Goal: Transaction & Acquisition: Download file/media

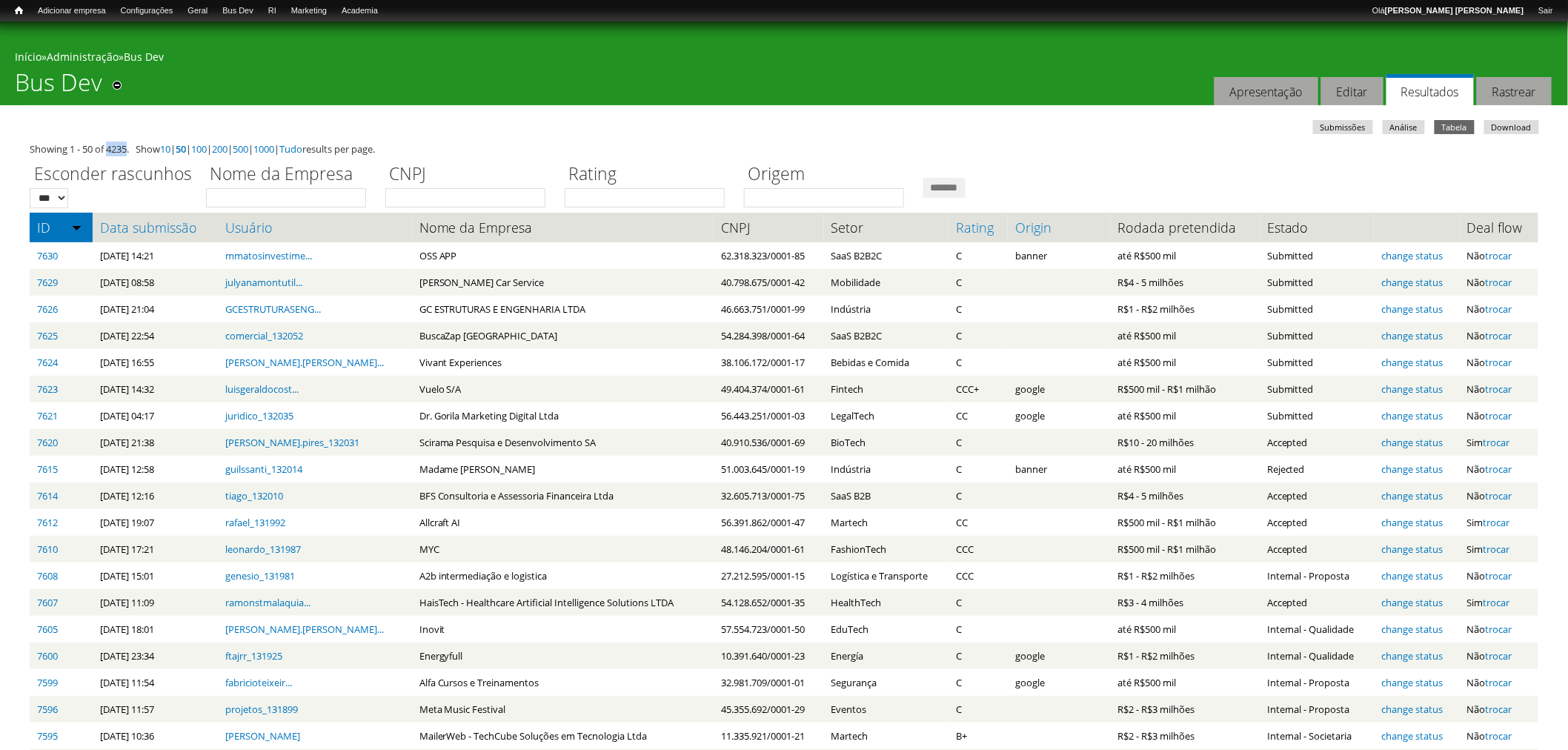
drag, startPoint x: 110, startPoint y: 147, endPoint x: 129, endPoint y: 154, distance: 20.2
click at [131, 153] on div "Showing 1 - 50 of 4235. Show 10 | 50 | 100 | 200 | 500 | 1000 | Tudo results pe…" at bounding box center [783, 148] width 1508 height 15
drag, startPoint x: 117, startPoint y: 149, endPoint x: 108, endPoint y: 145, distance: 9.8
click at [117, 150] on div "Showing 1 - 50 of 4235. Show 10 | 50 | 100 | 200 | 500 | 1000 | Tudo results pe…" at bounding box center [783, 148] width 1508 height 15
click at [102, 144] on div "Showing 1 - 50 of 4235. Show 10 | 50 | 100 | 200 | 500 | 1000 | Tudo results pe…" at bounding box center [783, 148] width 1508 height 15
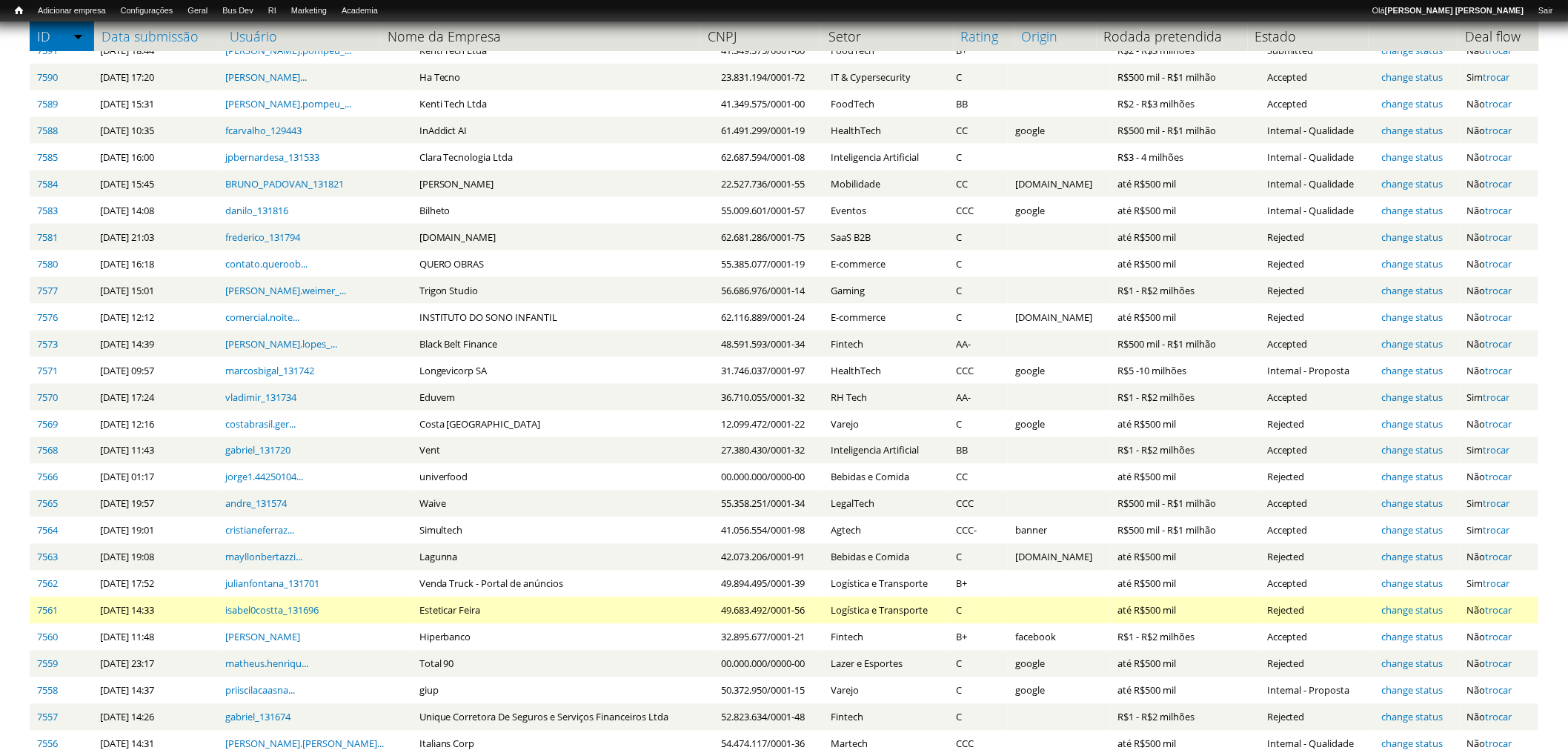
scroll to position [878, 0]
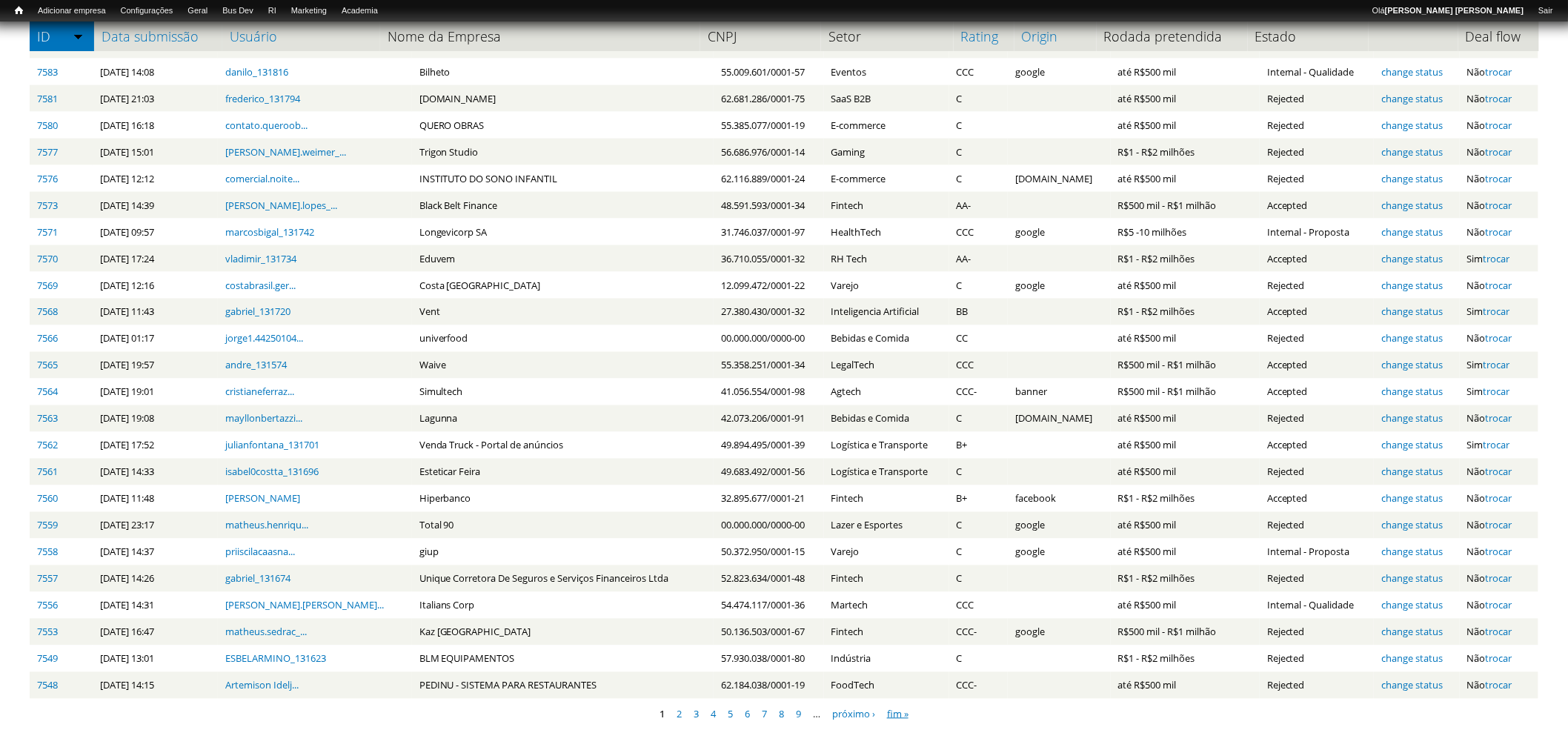
click at [894, 713] on link "fim »" at bounding box center [897, 714] width 22 height 13
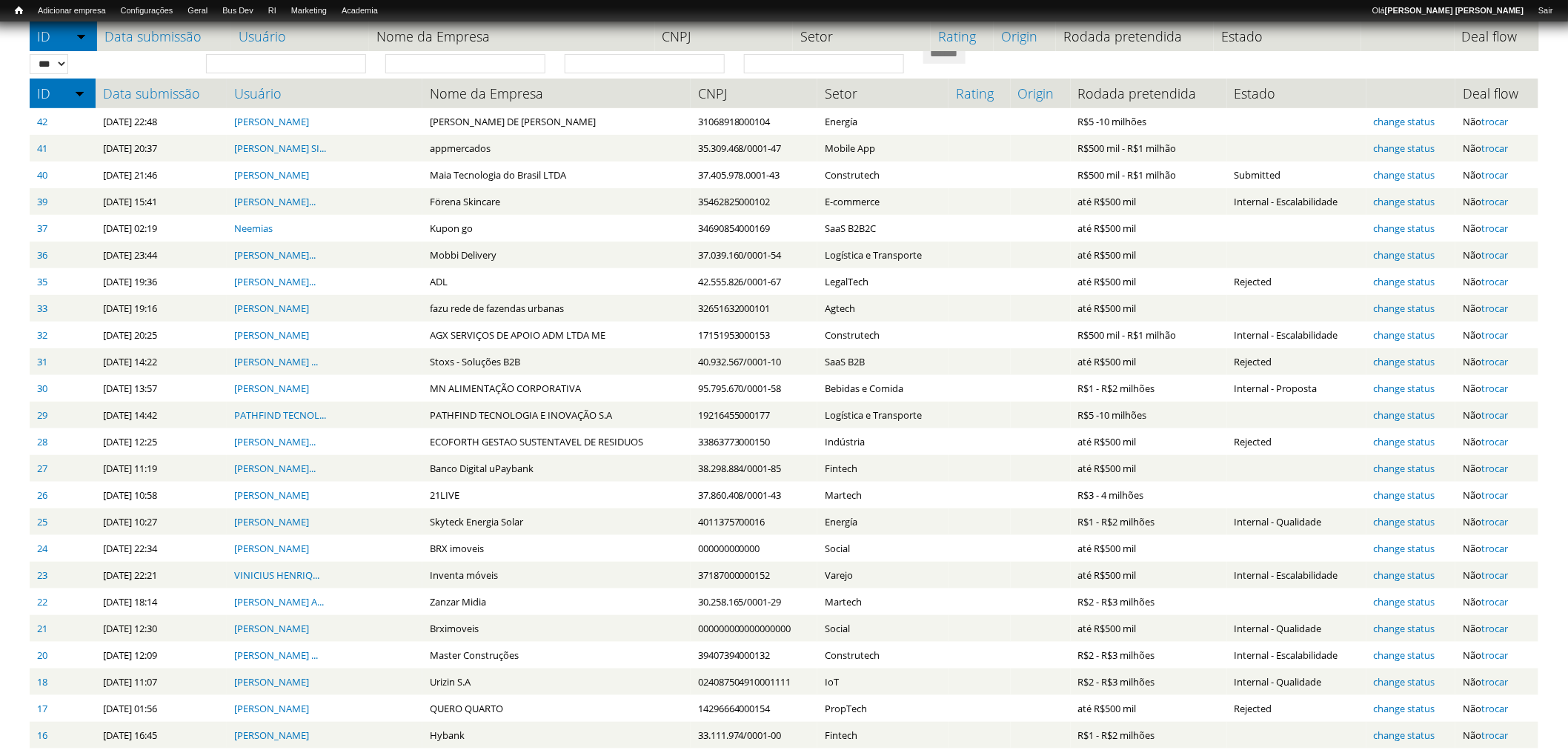
scroll to position [477, 0]
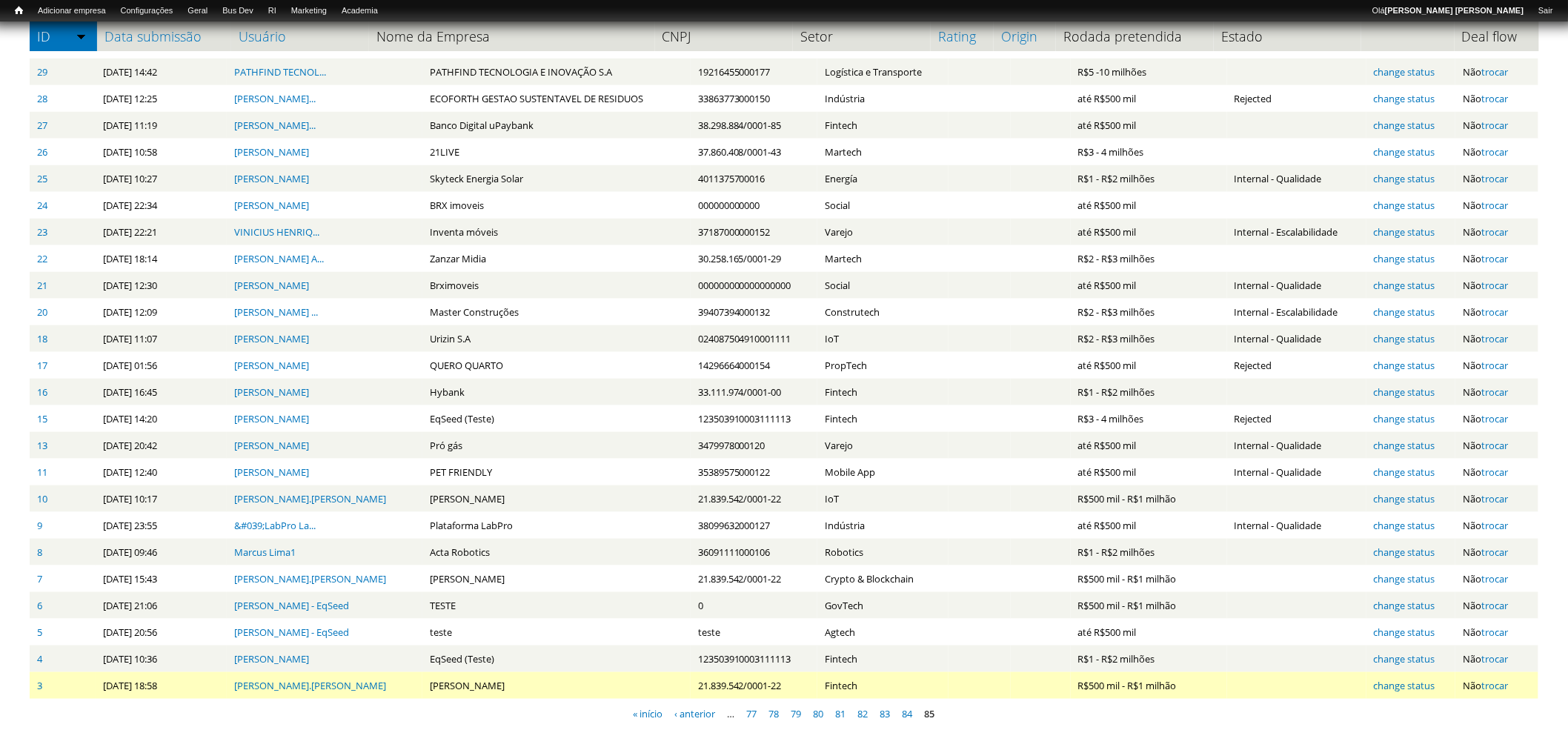
drag, startPoint x: 135, startPoint y: 687, endPoint x: 146, endPoint y: 687, distance: 11.0
click at [156, 687] on td "10/03/2021 - 18:58" at bounding box center [161, 685] width 131 height 27
click at [146, 686] on td "10/03/2021 - 18:58" at bounding box center [161, 685] width 131 height 27
drag, startPoint x: 109, startPoint y: 686, endPoint x: 689, endPoint y: 746, distance: 583.1
click at [110, 686] on td "10/03/2021 - 18:58" at bounding box center [161, 685] width 131 height 27
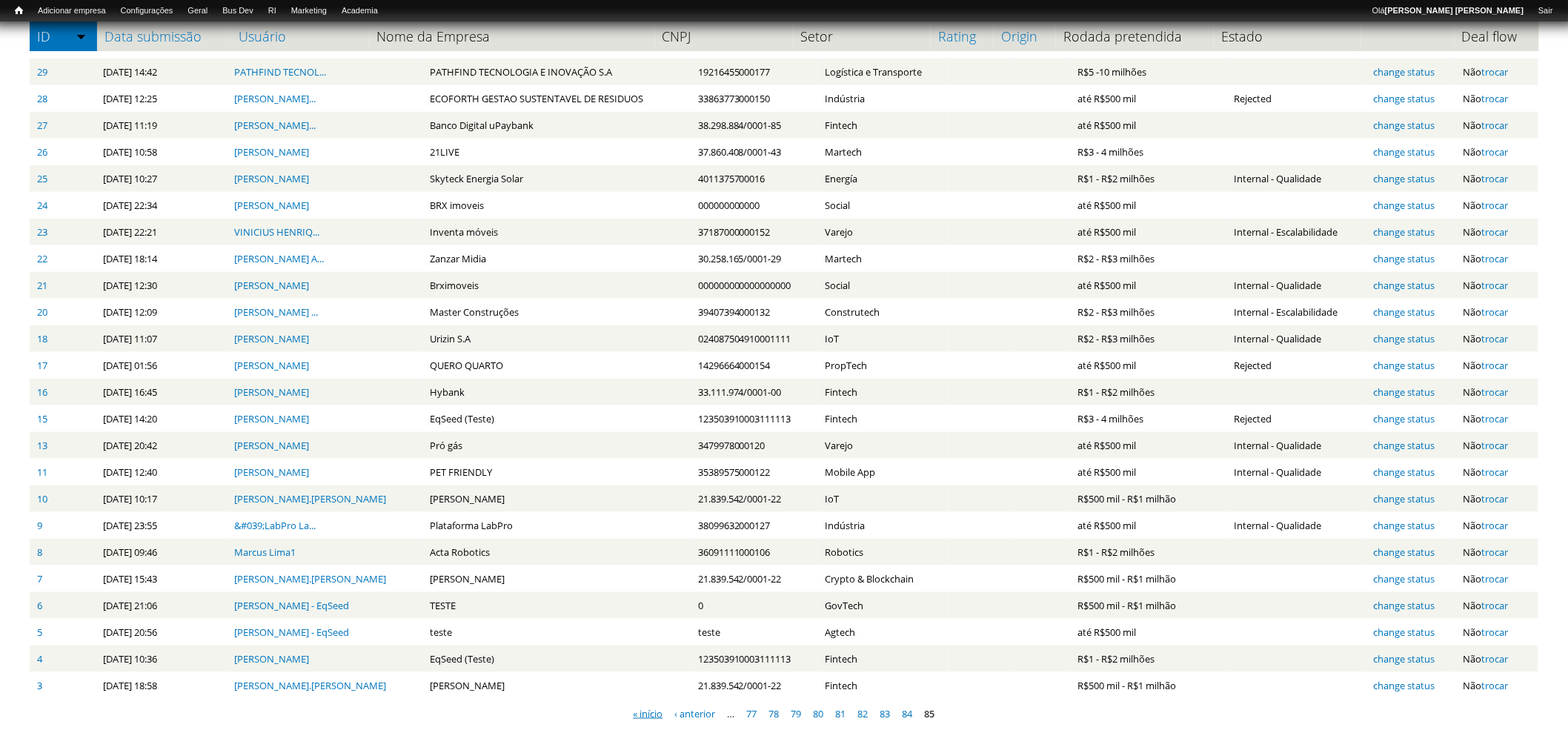
click at [636, 710] on link "« início" at bounding box center [649, 714] width 29 height 13
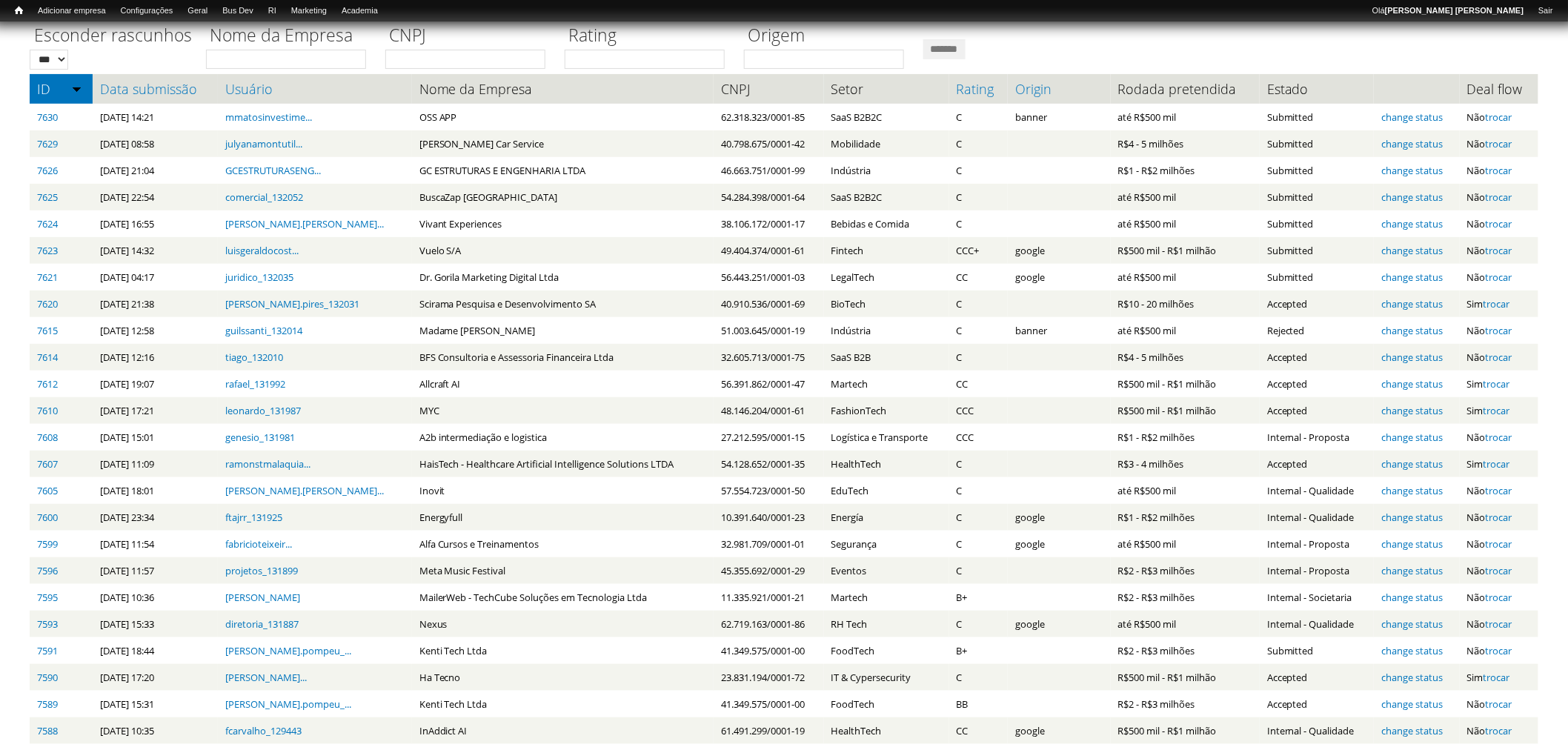
scroll to position [0, 0]
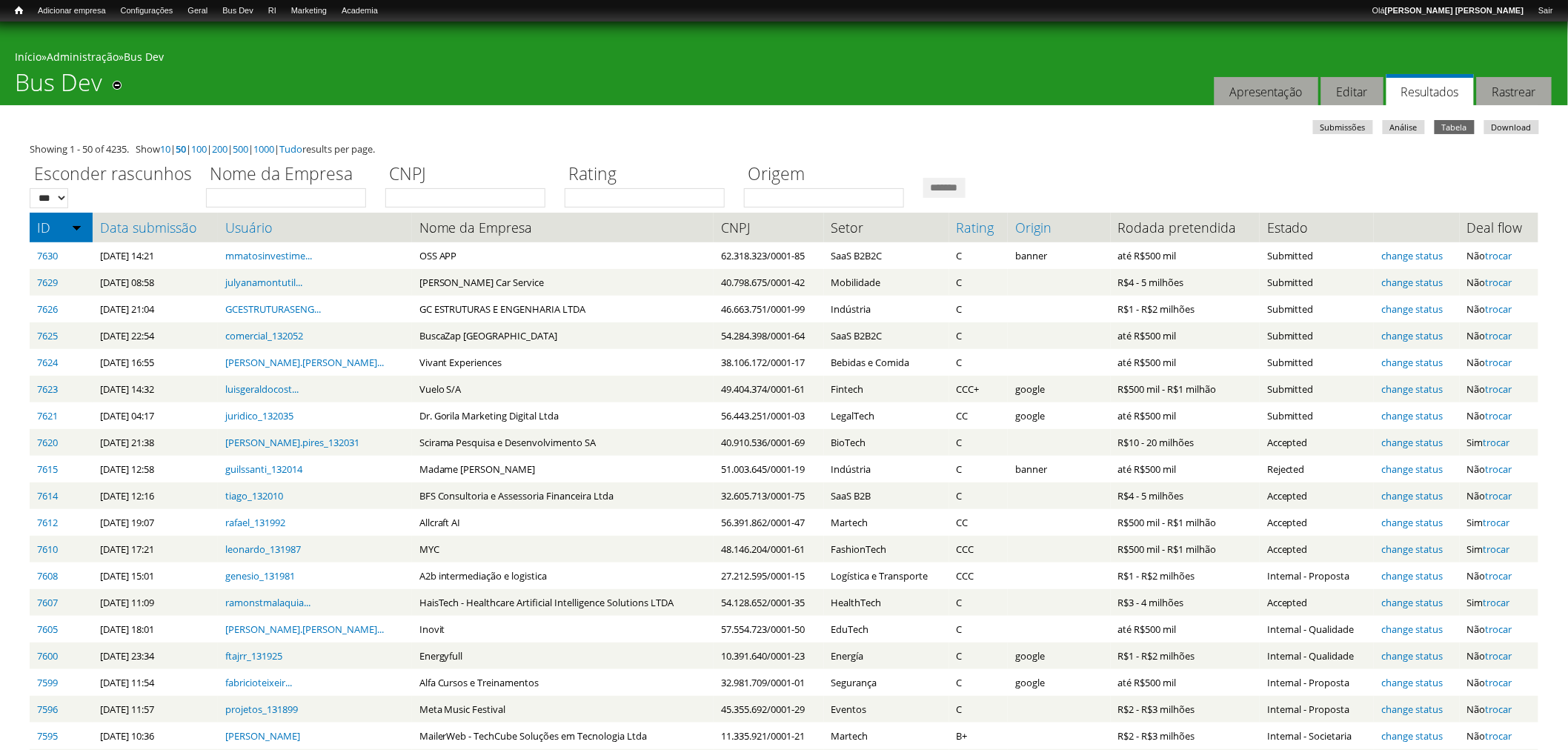
click at [392, 89] on div "Você está aqui Início » Administração » Bus Dev Bus Dev Remover dos atalhos Aba…" at bounding box center [784, 63] width 1568 height 84
click at [1507, 127] on link "Download" at bounding box center [1512, 127] width 55 height 14
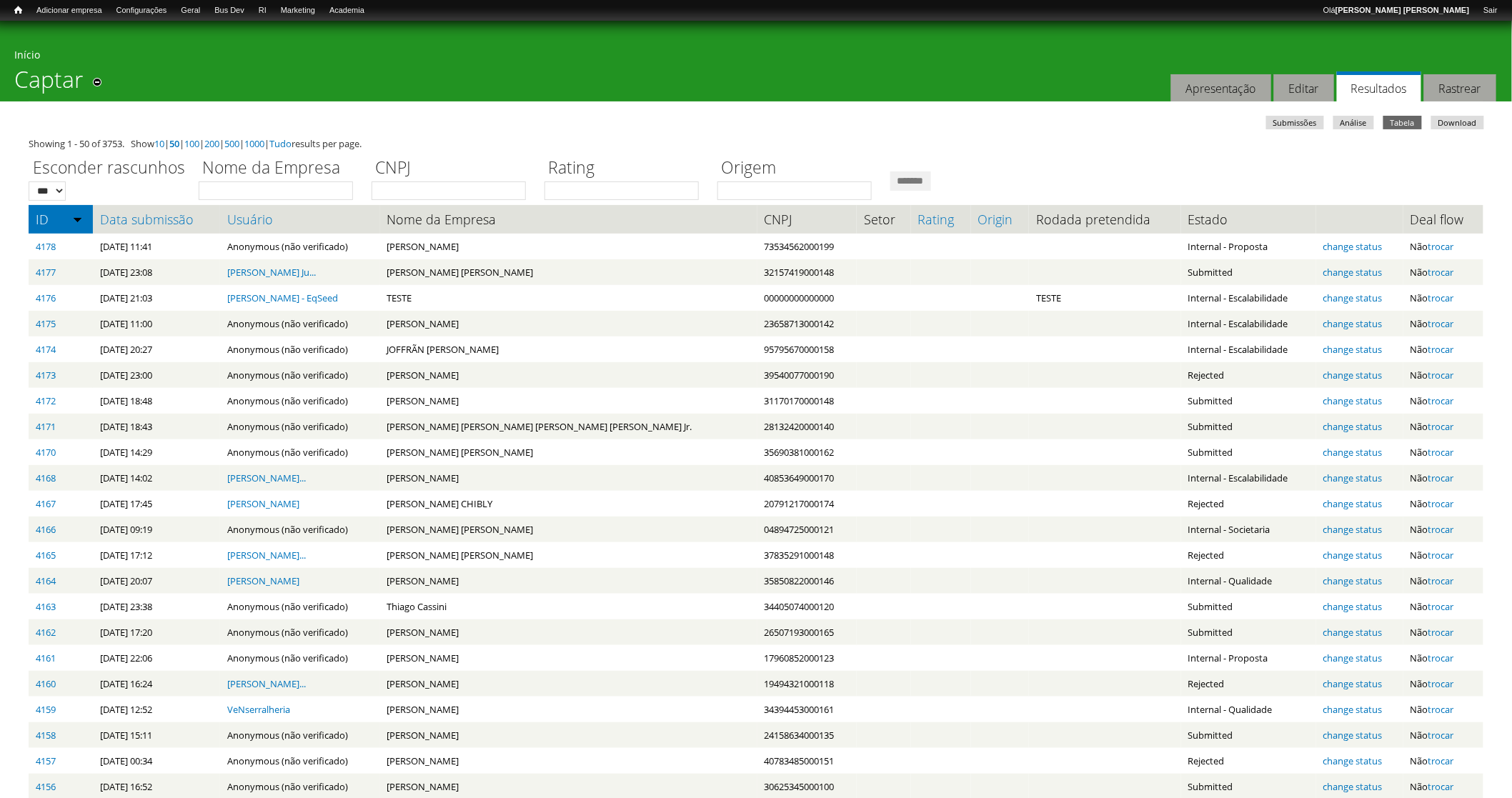
click at [428, 61] on div "Início" at bounding box center [756, 57] width 1484 height 17
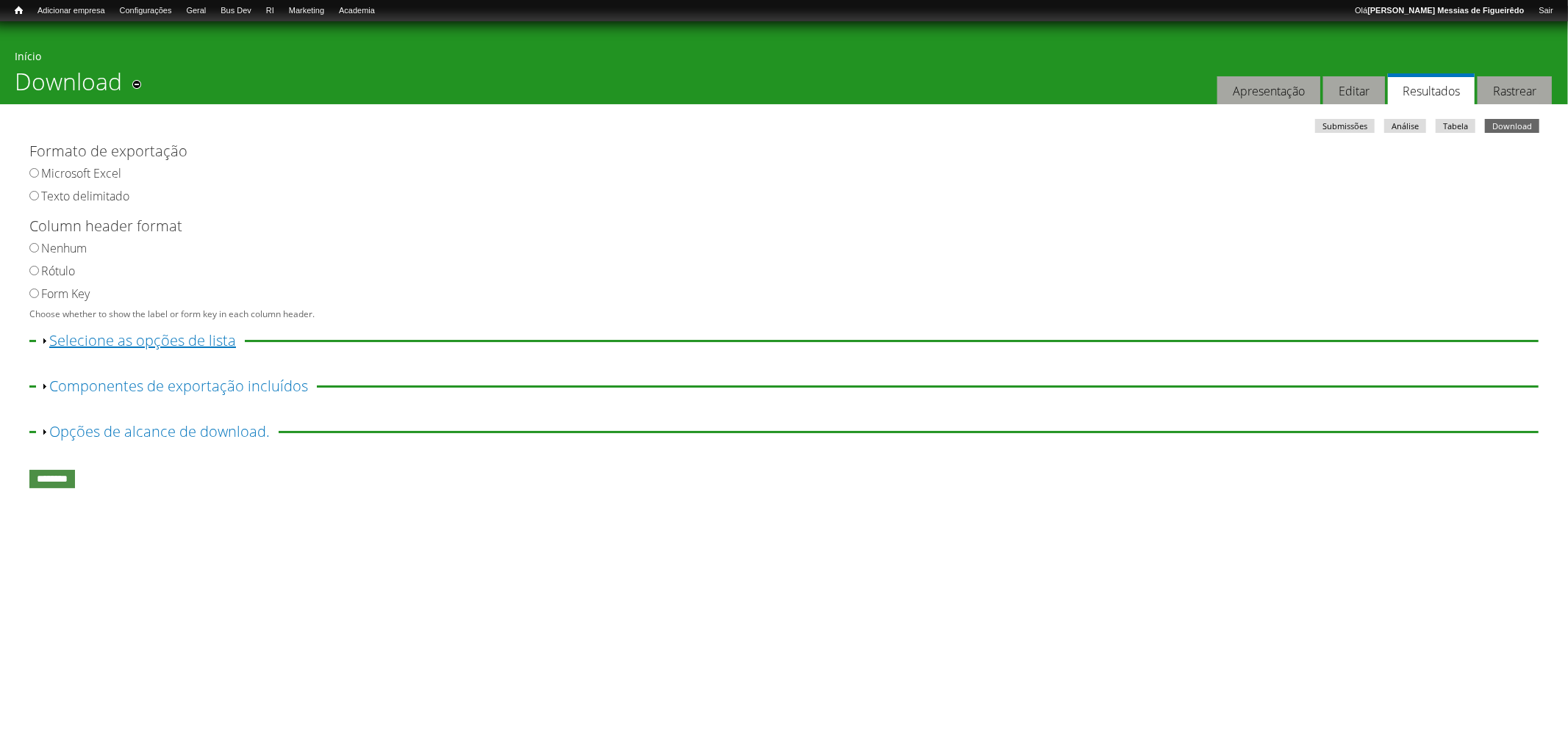
click at [60, 334] on link "Exibir Selecione as opções de lista" at bounding box center [143, 340] width 186 height 20
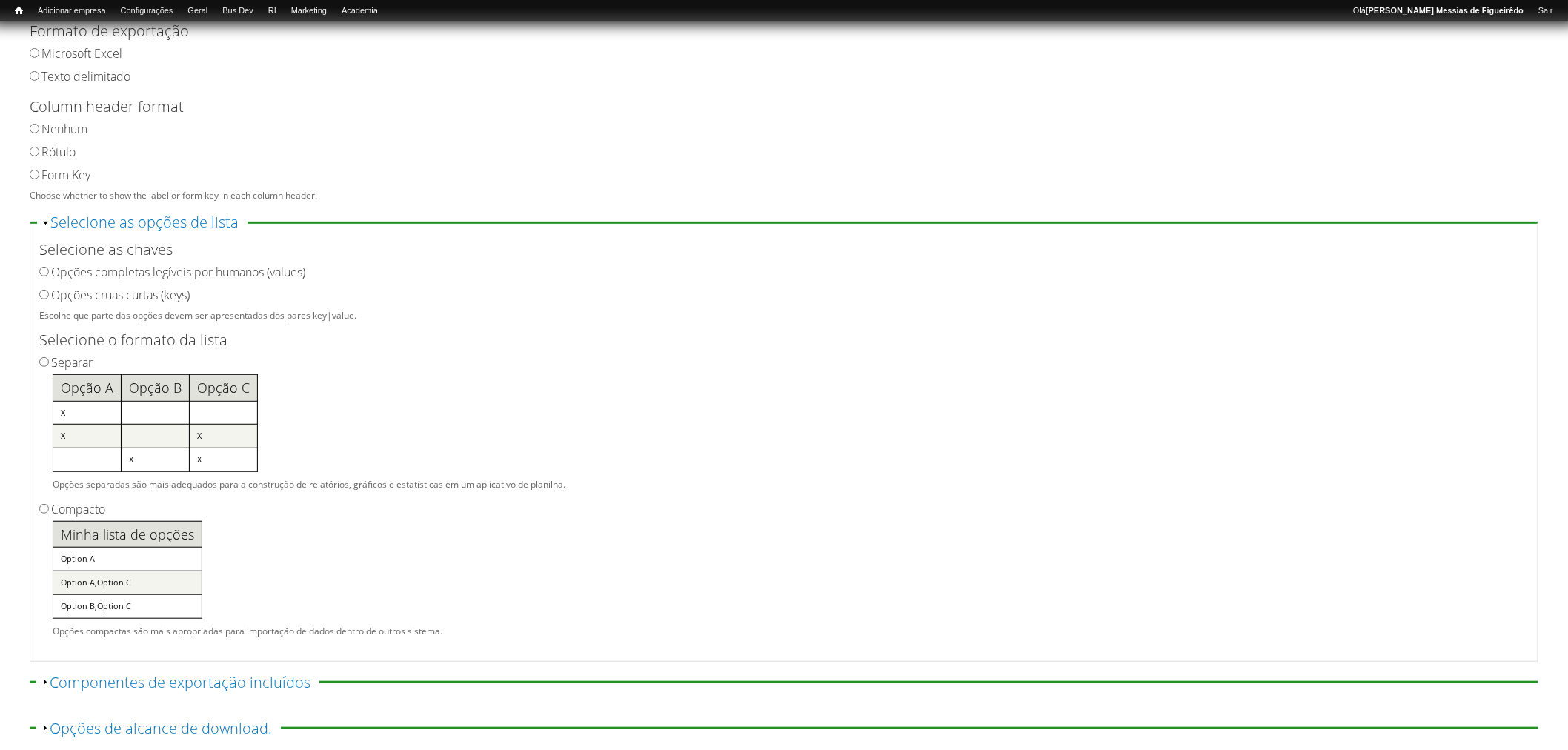
scroll to position [205, 0]
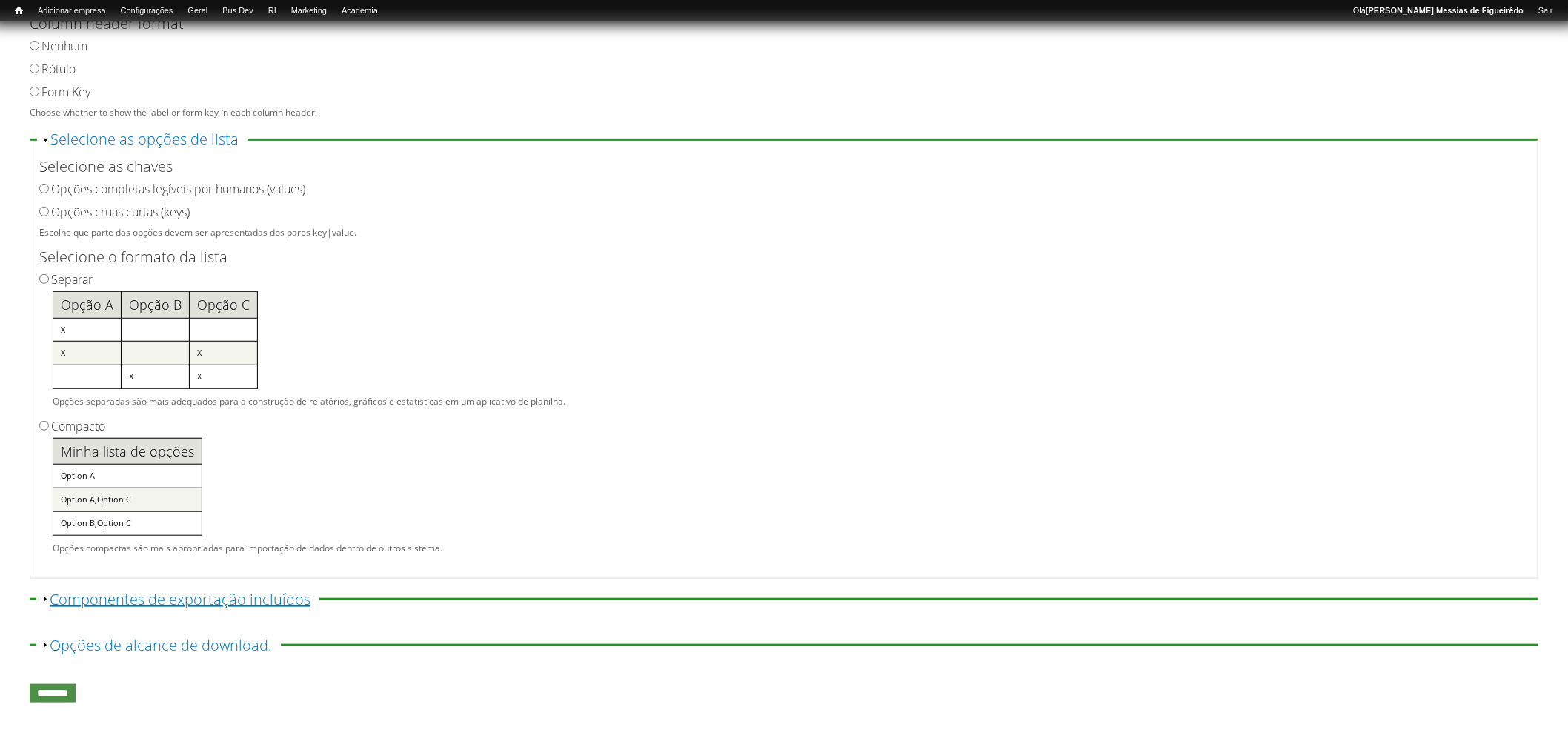
click at [85, 592] on link "Exibir Componentes de exportação incluídos" at bounding box center [180, 599] width 260 height 20
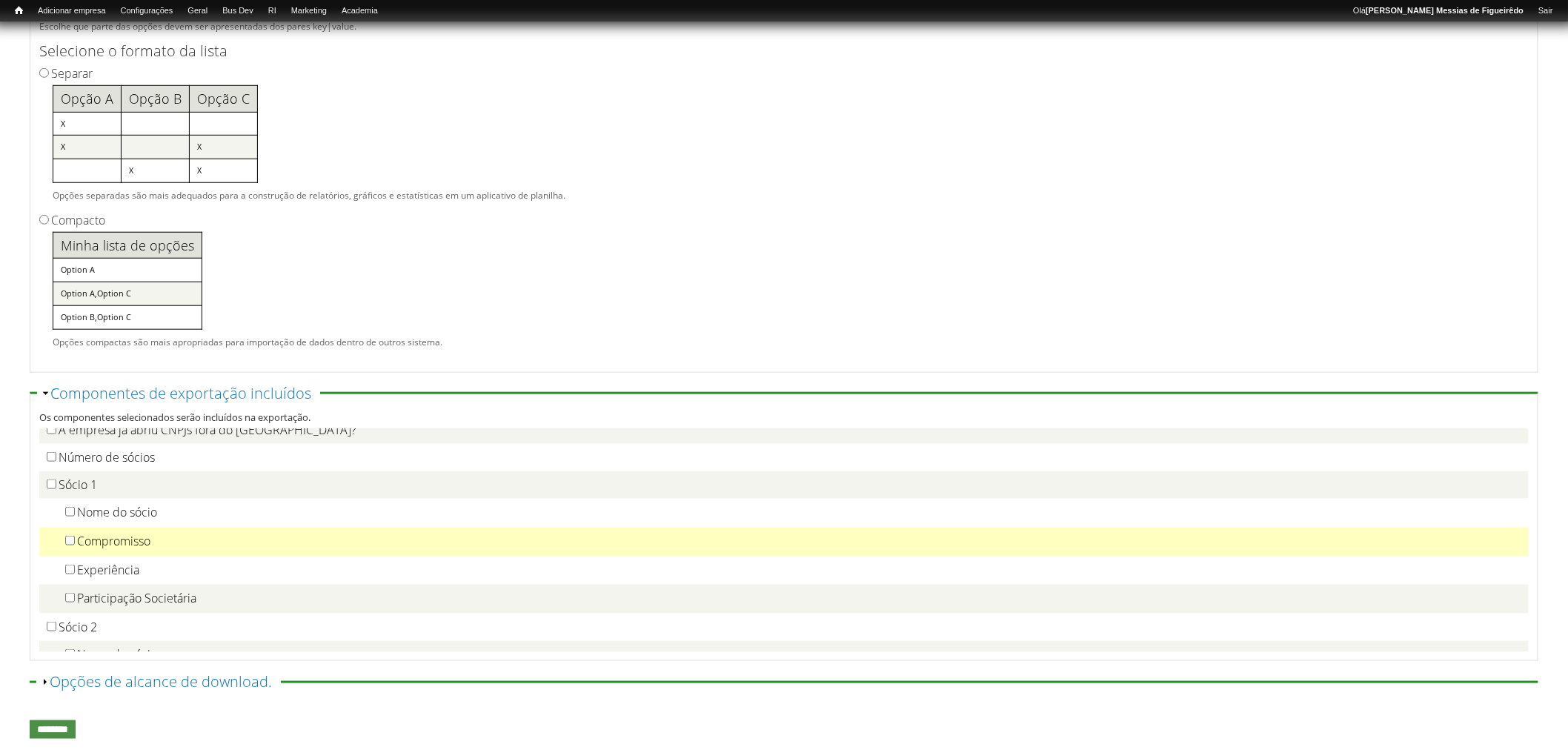
scroll to position [903, 0]
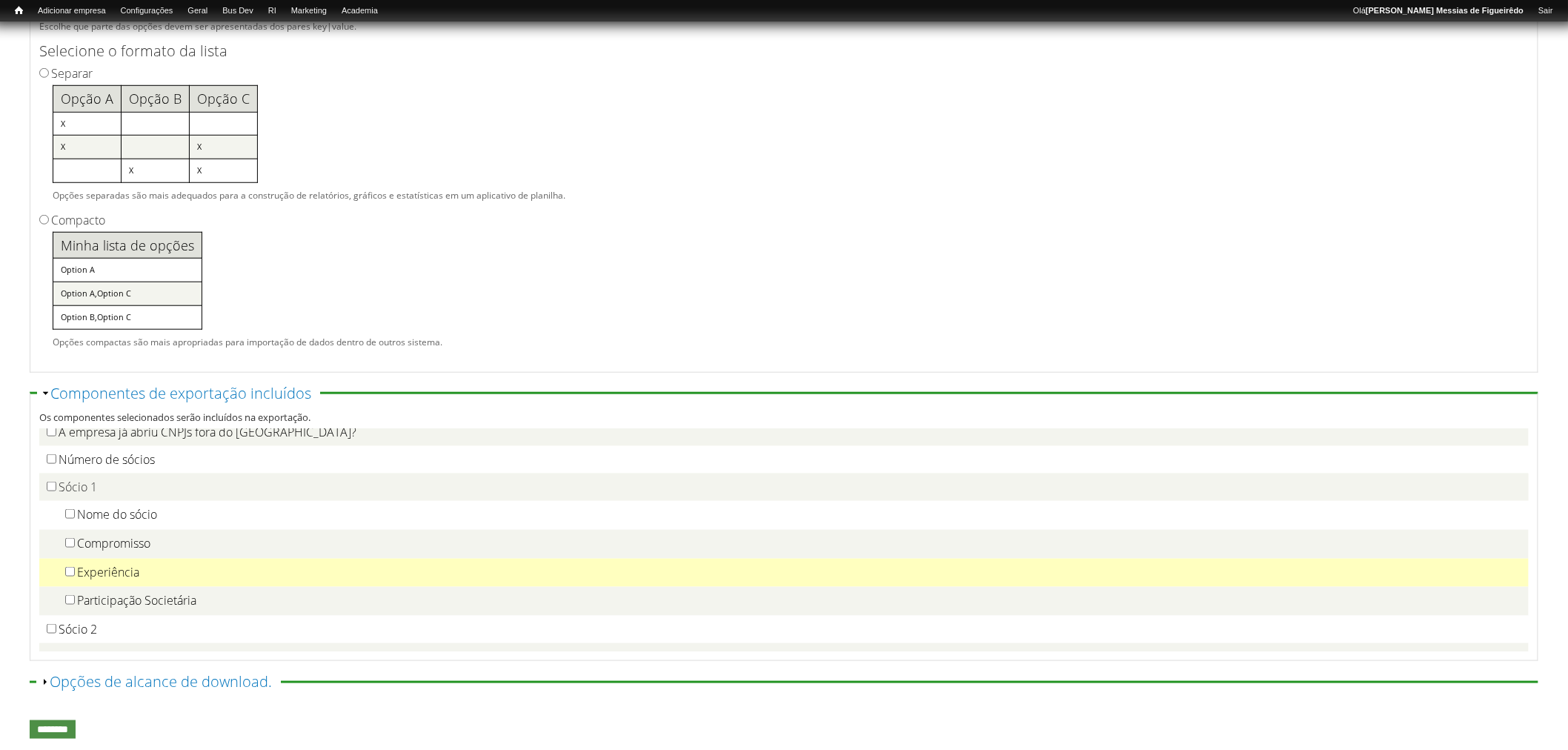
click at [72, 565] on div "Experiência" at bounding box center [784, 573] width 1475 height 16
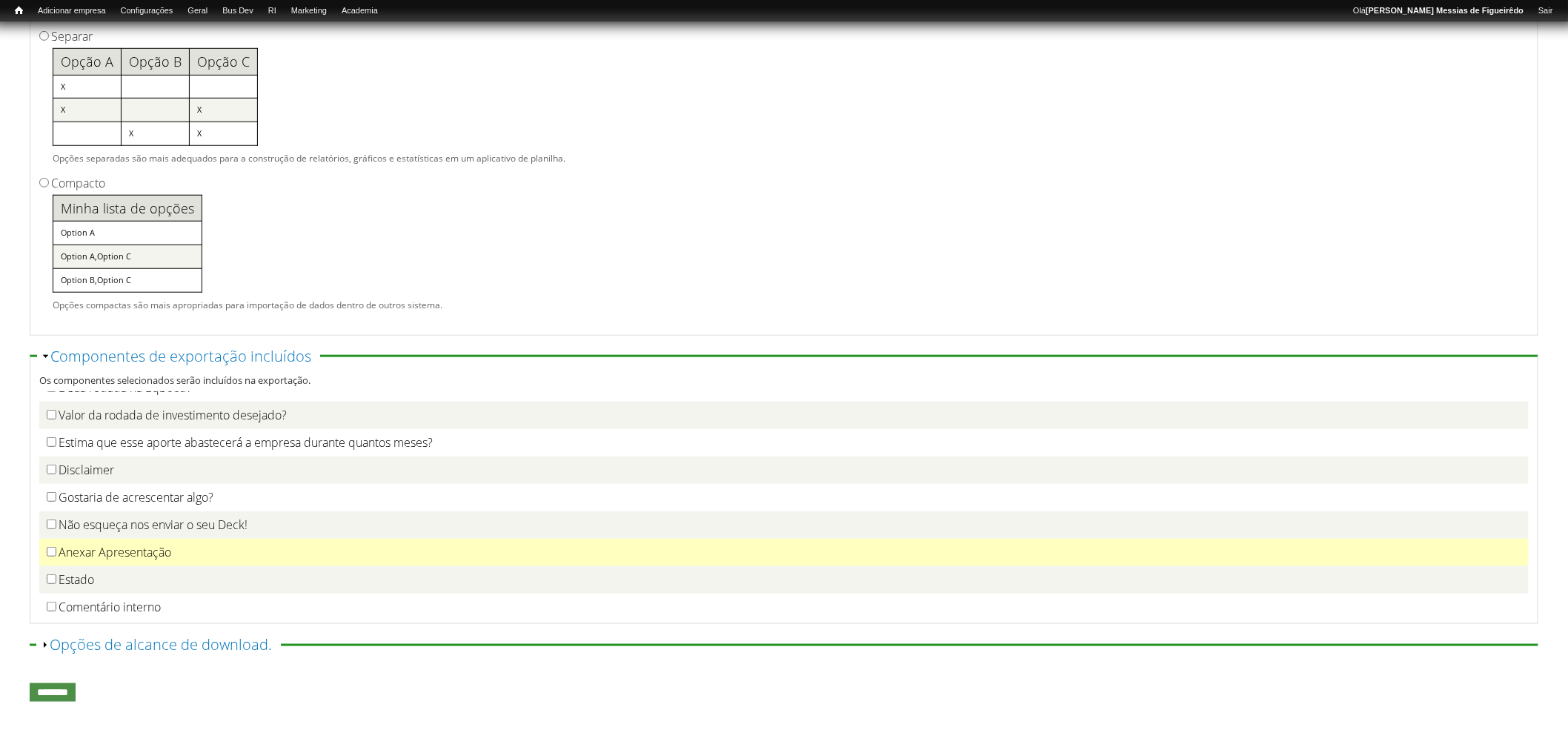
scroll to position [2797, 0]
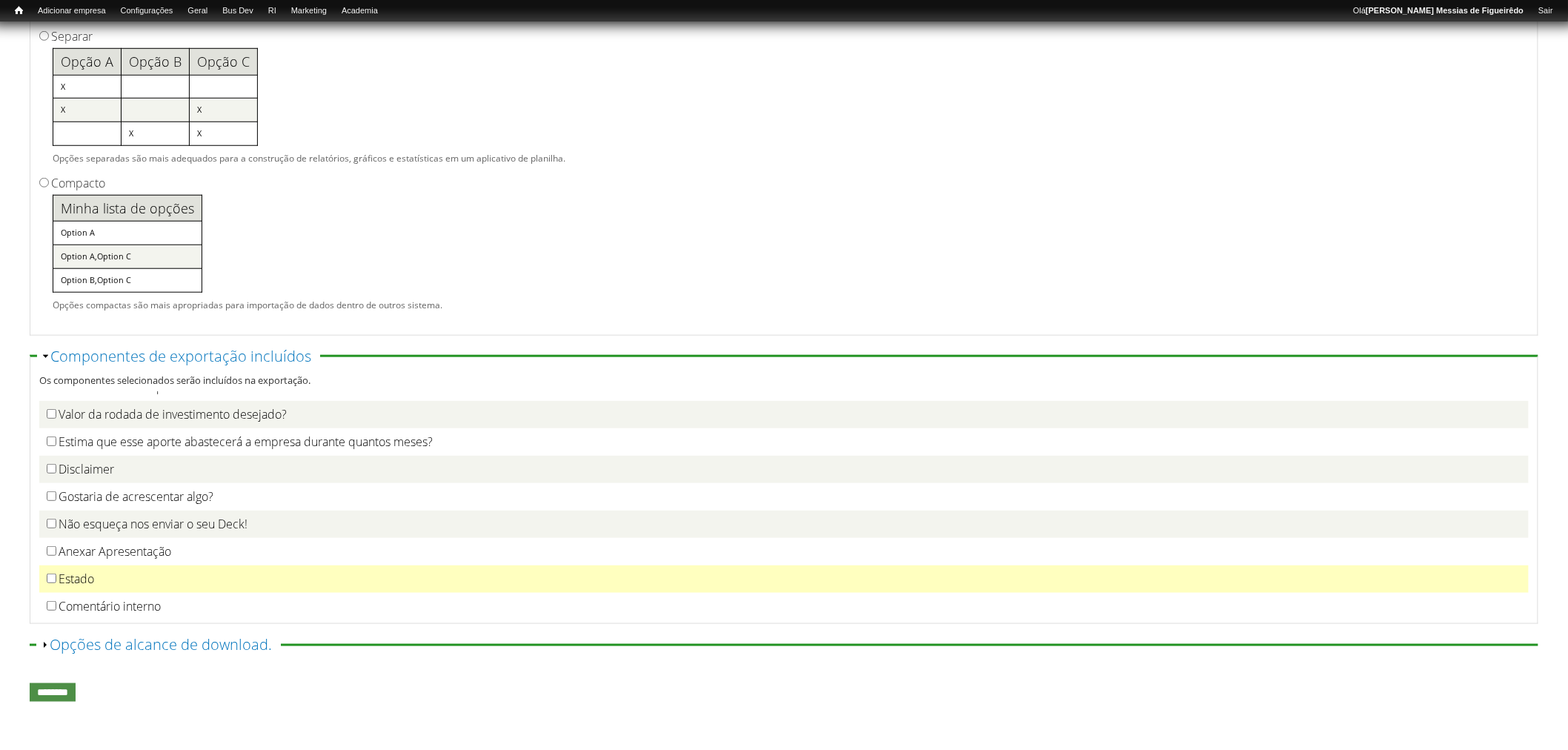
click at [65, 566] on td "Estado" at bounding box center [784, 580] width 1490 height 28
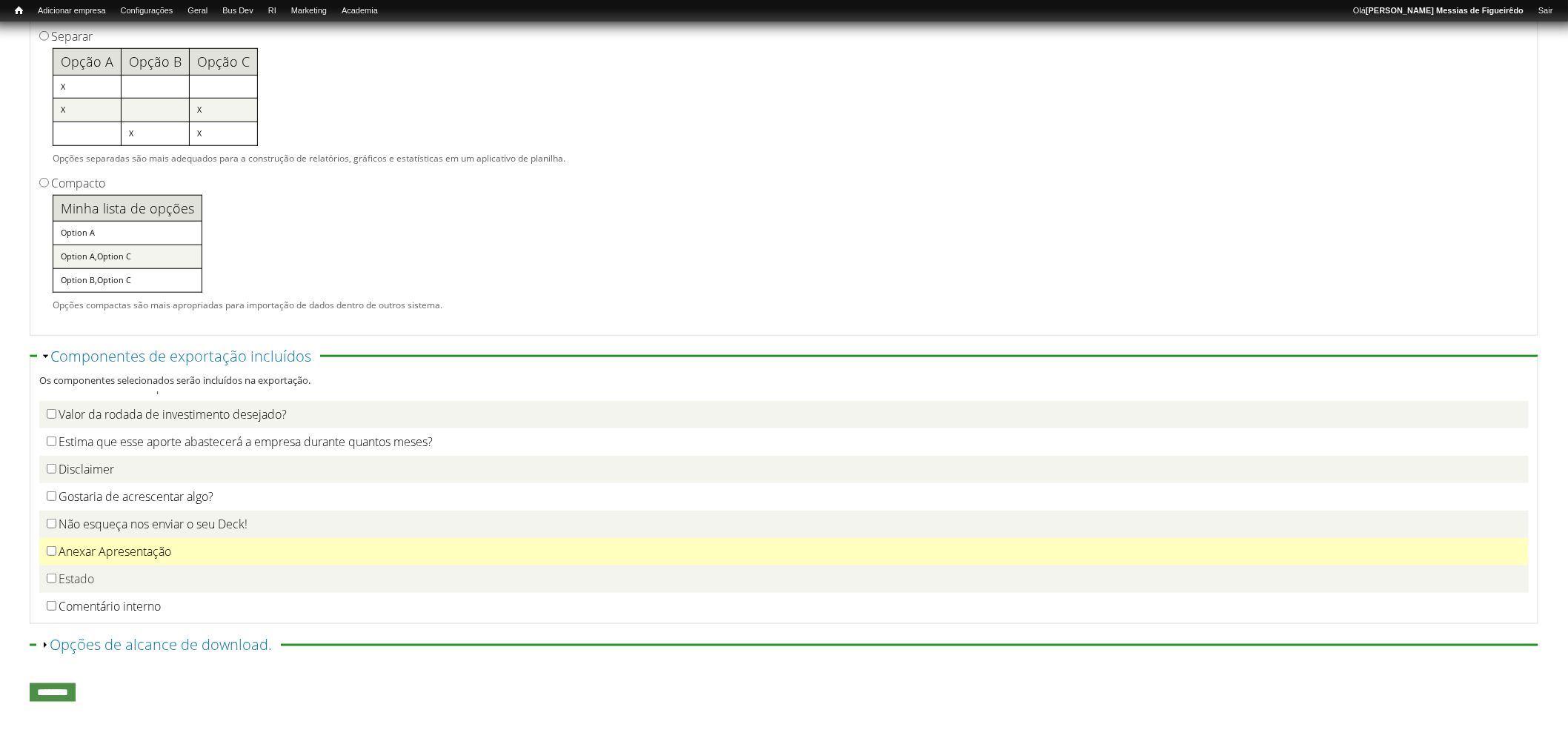
scroll to position [2811, 0]
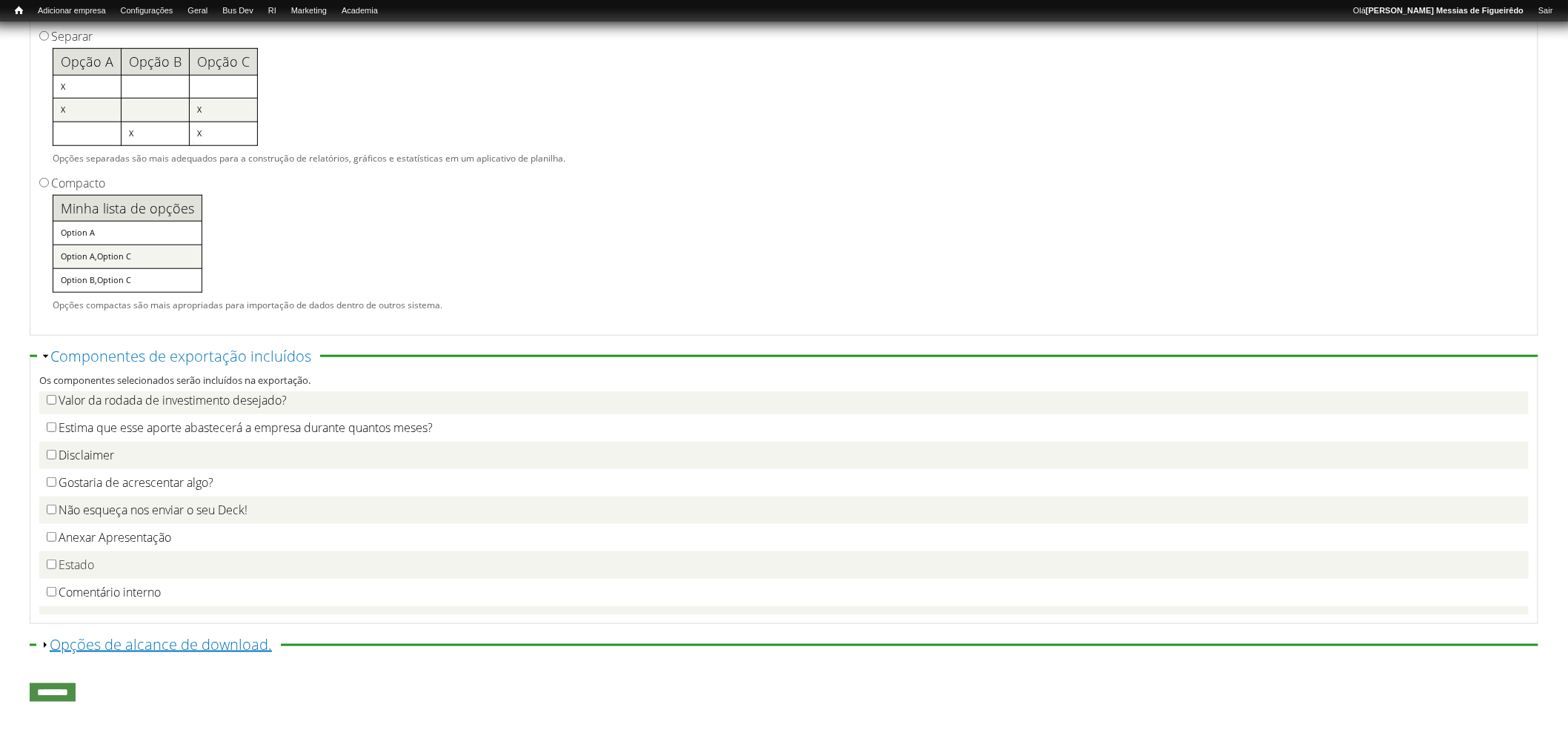
click at [60, 644] on link "Exibir Opções de alcance de download." at bounding box center [161, 644] width 223 height 20
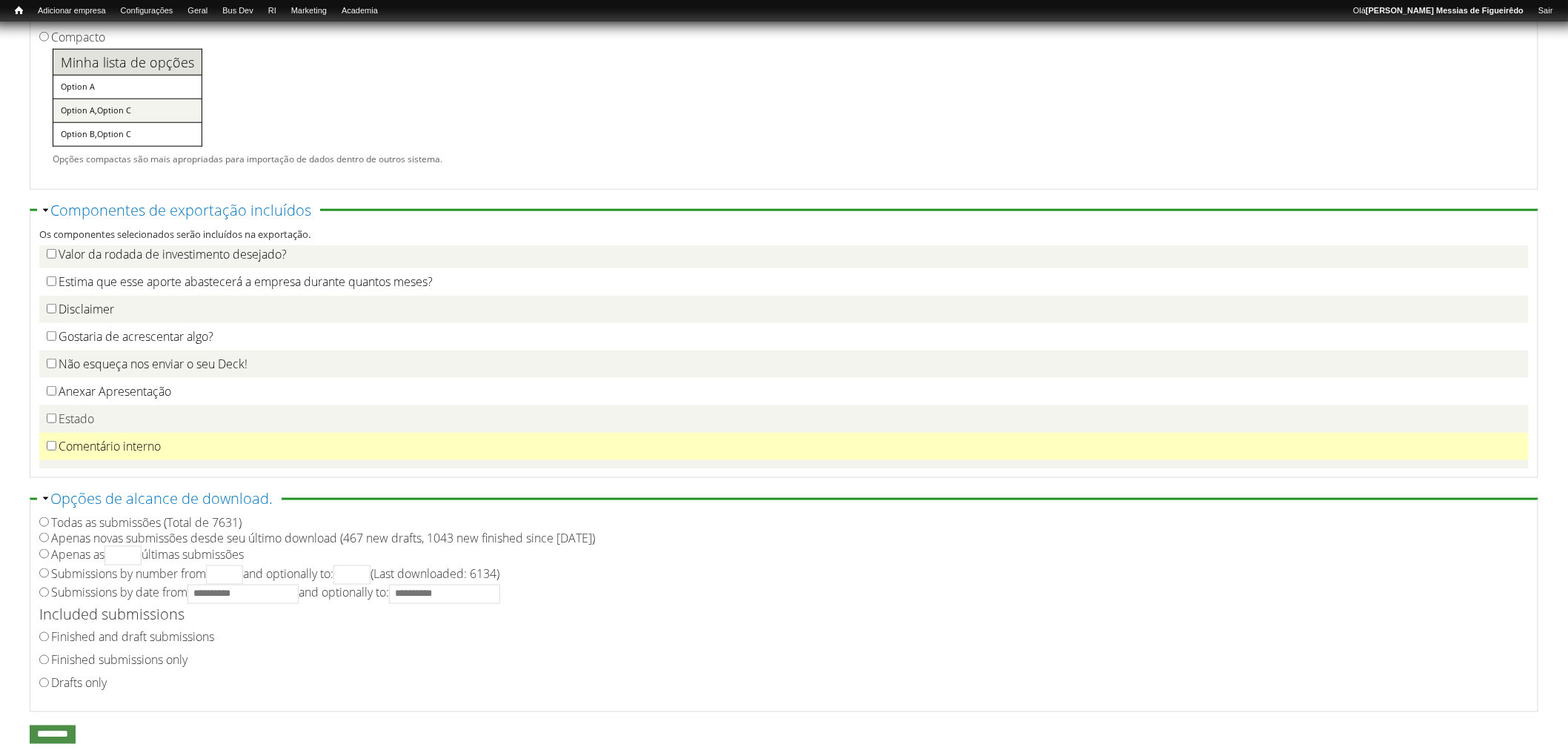
scroll to position [636, 0]
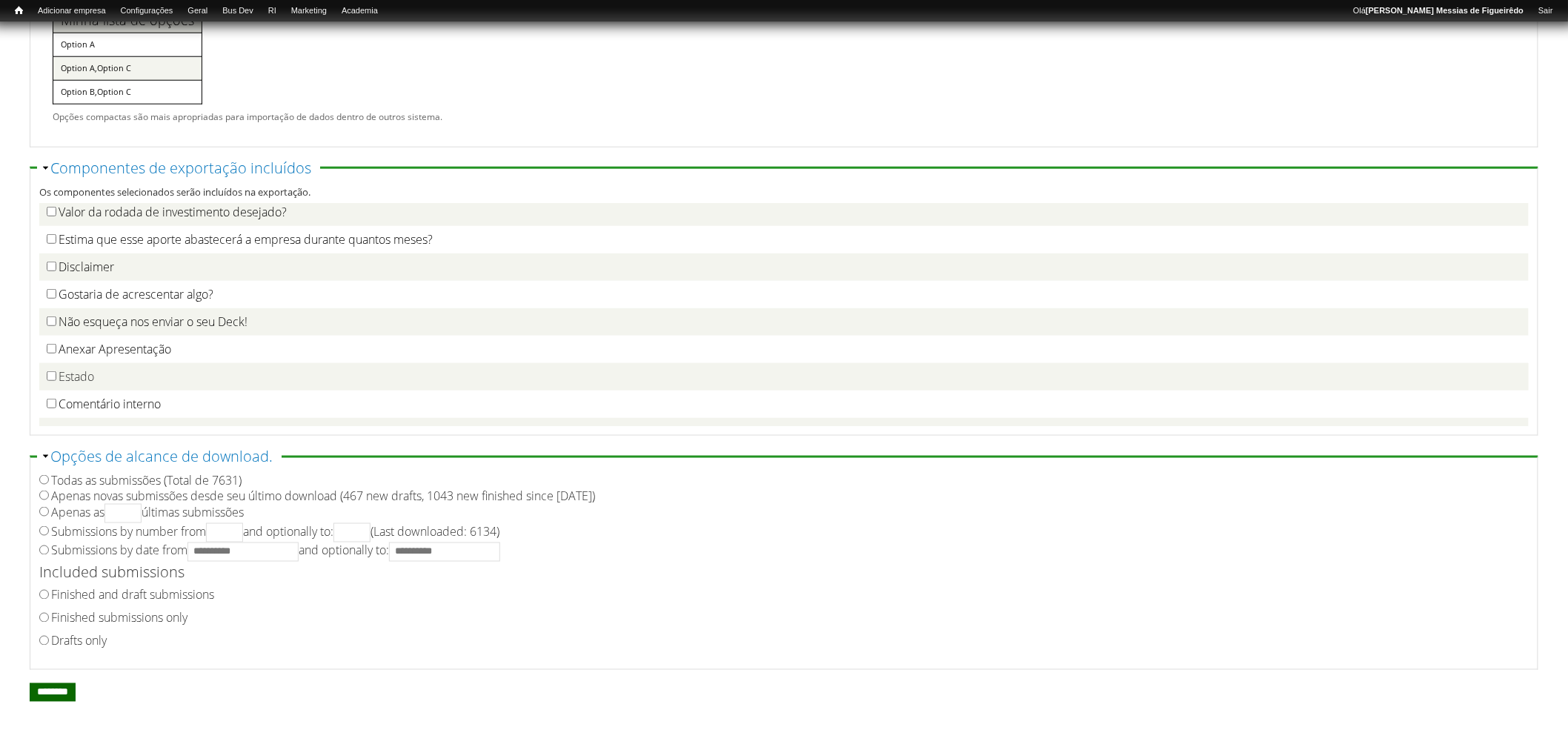
click at [57, 687] on input "********" at bounding box center [52, 692] width 46 height 18
